Goal: Task Accomplishment & Management: Manage account settings

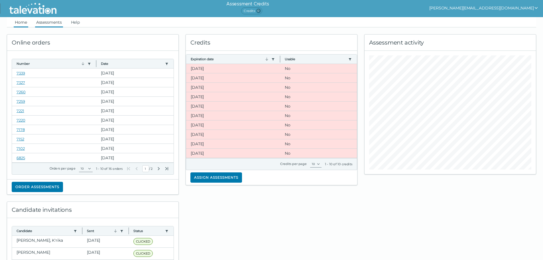
click at [42, 23] on link "Assessments" at bounding box center [49, 22] width 28 height 10
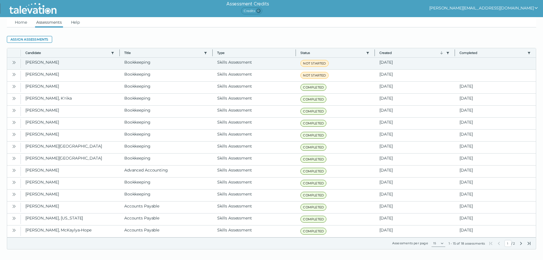
click at [15, 61] on icon "Open" at bounding box center [14, 62] width 5 height 5
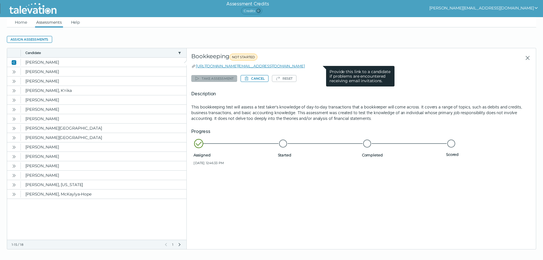
click at [194, 65] on icon at bounding box center [194, 66] width 2 height 2
drag, startPoint x: 194, startPoint y: 65, endPoint x: 313, endPoint y: 66, distance: 119.7
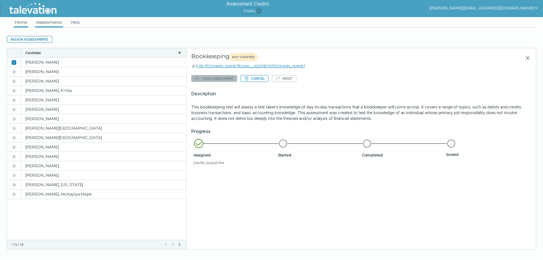
click at [25, 23] on link "Home" at bounding box center [21, 22] width 15 height 10
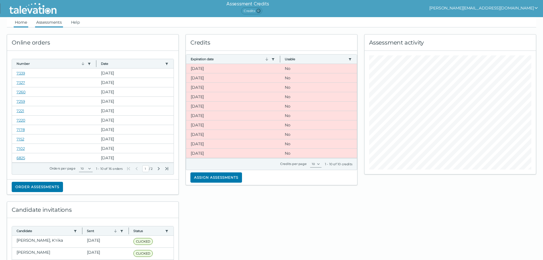
click at [45, 19] on link "Assessments" at bounding box center [49, 22] width 28 height 10
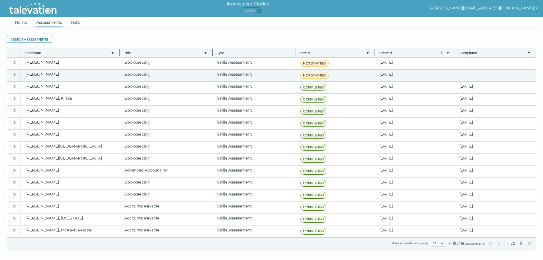
click at [14, 73] on icon "Open" at bounding box center [14, 74] width 5 height 5
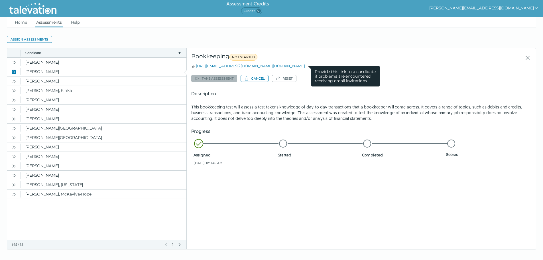
drag, startPoint x: 199, startPoint y: 66, endPoint x: 195, endPoint y: 66, distance: 3.7
click at [195, 66] on icon at bounding box center [194, 66] width 2 height 2
drag, startPoint x: 195, startPoint y: 66, endPoint x: 219, endPoint y: 63, distance: 23.8
drag, startPoint x: 219, startPoint y: 63, endPoint x: 204, endPoint y: 65, distance: 14.9
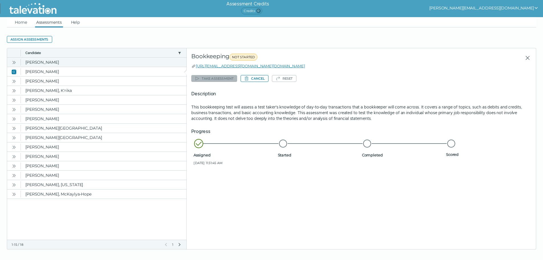
click at [14, 62] on icon "Open" at bounding box center [14, 62] width 2 height 3
click at [12, 71] on icon "Open" at bounding box center [14, 72] width 5 height 5
click at [24, 18] on link "Home" at bounding box center [21, 22] width 15 height 10
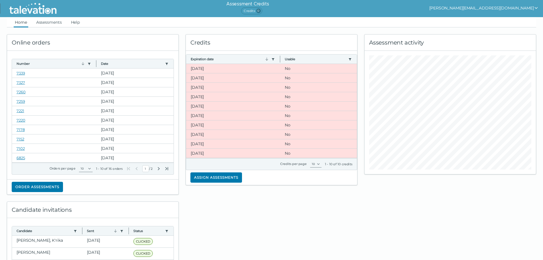
click at [508, 6] on button "[PERSON_NAME][EMAIL_ADDRESS][DOMAIN_NAME]" at bounding box center [483, 8] width 109 height 7
click at [504, 21] on div "Sign out" at bounding box center [487, 19] width 34 height 7
